Goal: Book appointment/travel/reservation

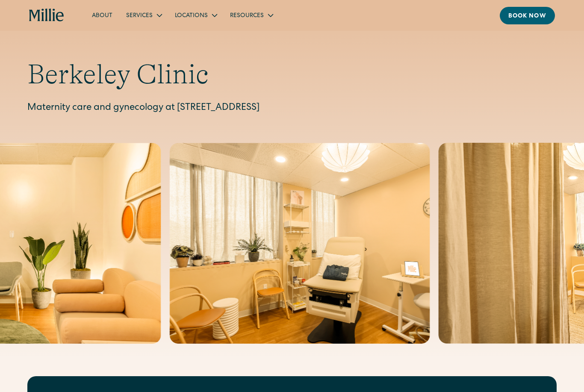
click at [204, 19] on div "Locations" at bounding box center [191, 16] width 33 height 9
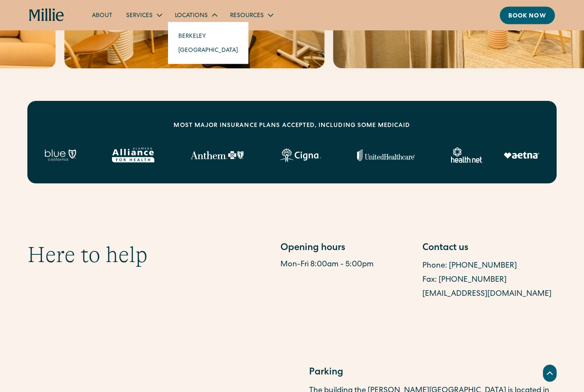
scroll to position [275, 0]
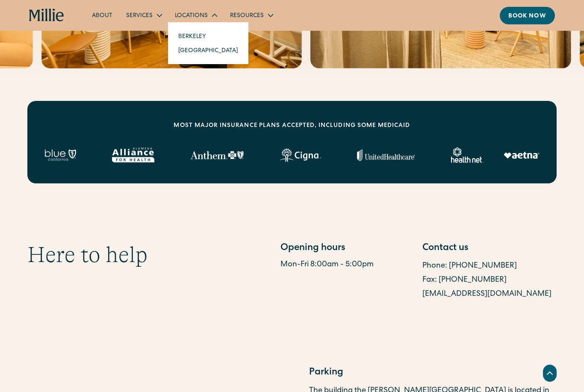
click at [202, 15] on div "Locations" at bounding box center [191, 16] width 33 height 9
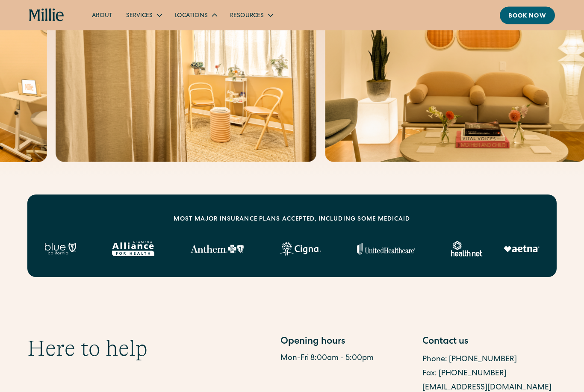
scroll to position [177, 0]
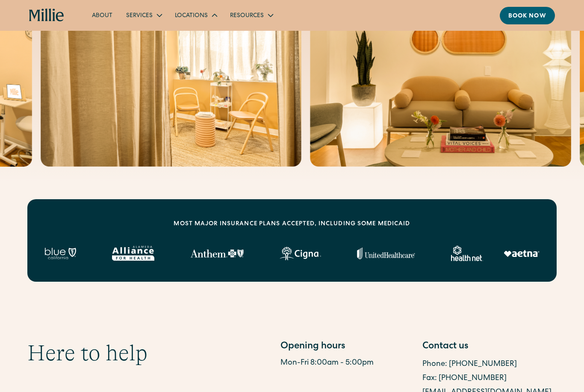
click at [147, 15] on div "Services" at bounding box center [139, 16] width 26 height 9
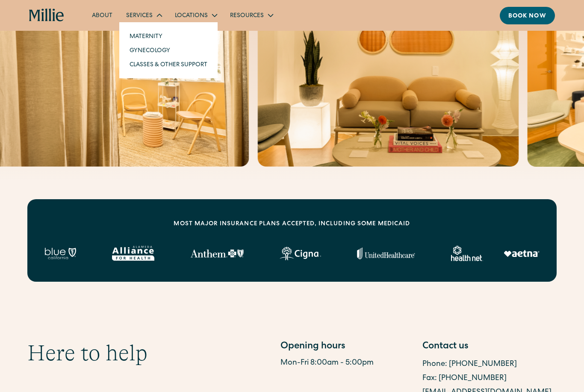
click at [159, 35] on link "Maternity" at bounding box center [168, 36] width 91 height 14
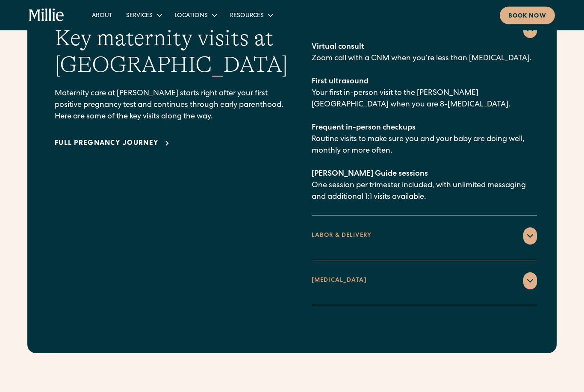
scroll to position [1249, 0]
click at [531, 19] on div "Book now" at bounding box center [527, 16] width 38 height 9
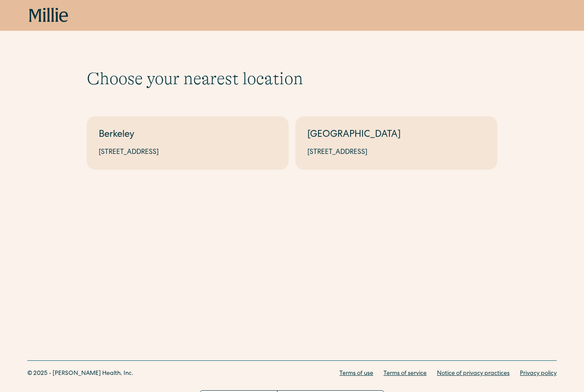
click at [268, 156] on div "2999 Regent St, Suite 524, Berkeley, CA 94705" at bounding box center [188, 152] width 178 height 10
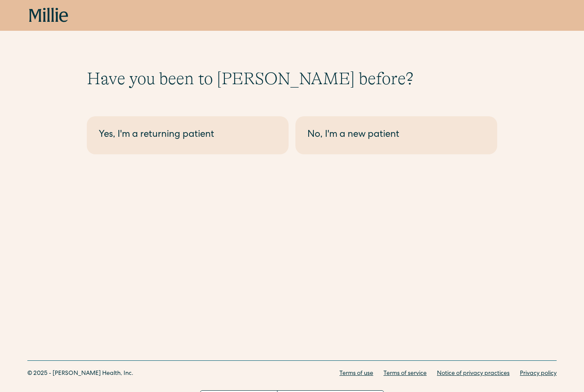
click at [361, 147] on link "No, I'm a new patient" at bounding box center [396, 135] width 202 height 38
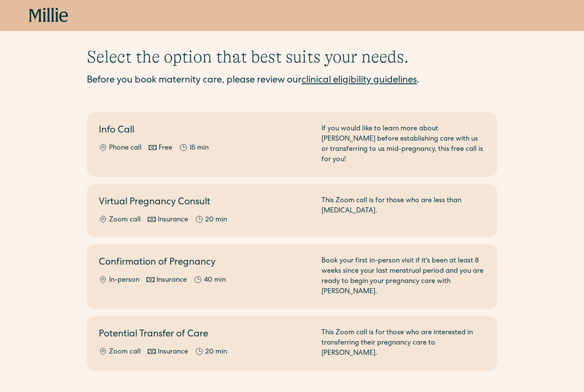
scroll to position [39, 0]
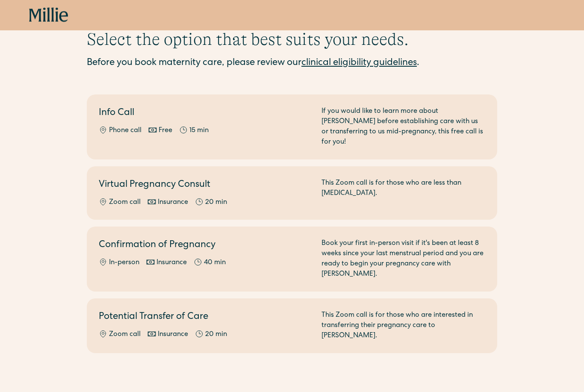
click at [270, 240] on h2 "Confirmation of Pregnancy" at bounding box center [205, 246] width 212 height 14
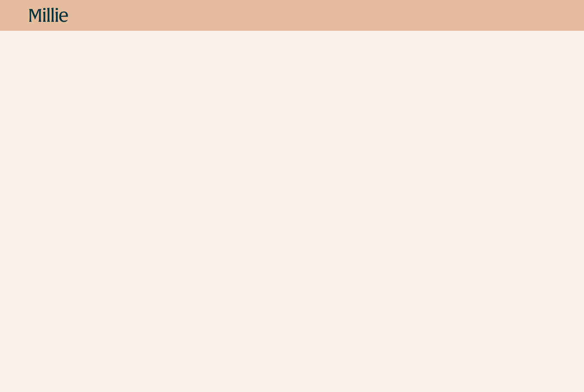
scroll to position [267, 0]
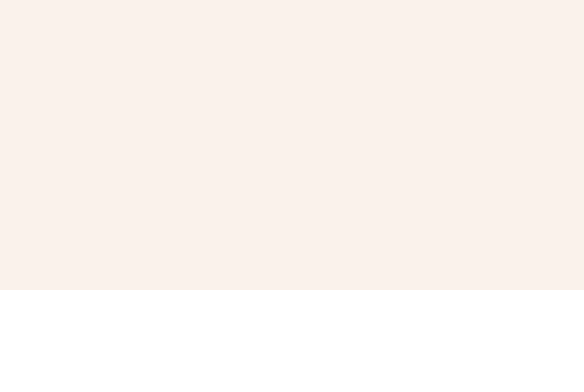
click at [560, 160] on div "Schedule your appointment Book your first in-person visit if it's been at least…" at bounding box center [292, 178] width 584 height 753
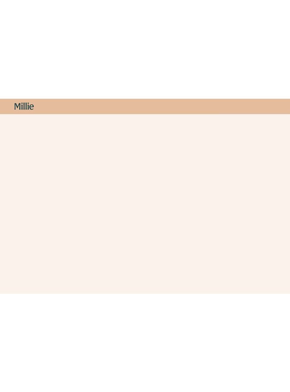
scroll to position [0, 0]
